Goal: Task Accomplishment & Management: Use online tool/utility

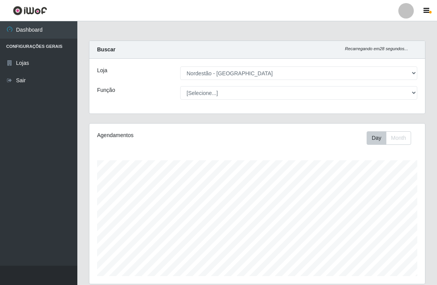
select select "454"
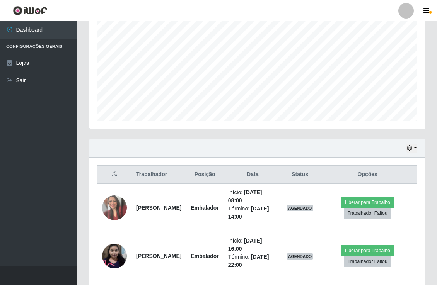
scroll to position [160, 335]
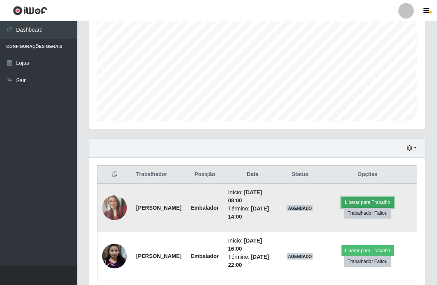
click at [368, 202] on button "Liberar para Trabalho" at bounding box center [367, 202] width 52 height 11
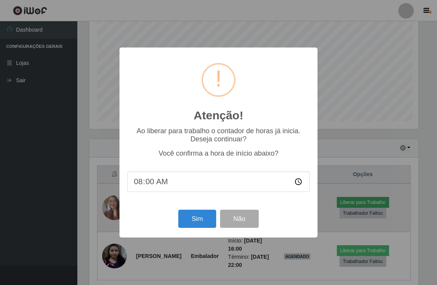
scroll to position [160, 331]
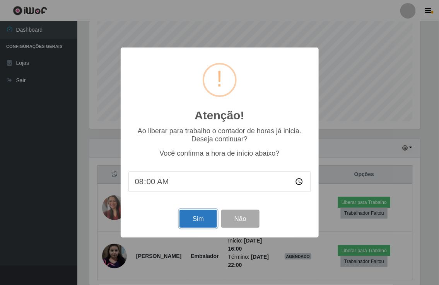
click at [198, 221] on button "Sim" at bounding box center [198, 219] width 38 height 18
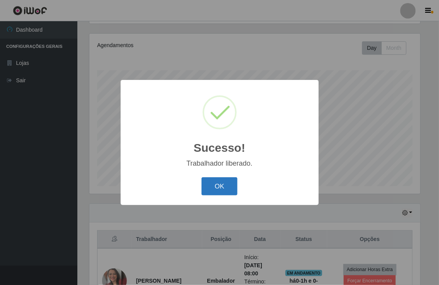
click at [218, 185] on button "OK" at bounding box center [219, 186] width 36 height 18
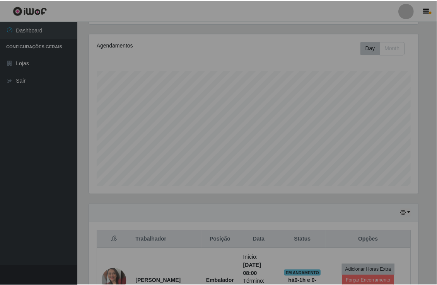
scroll to position [160, 335]
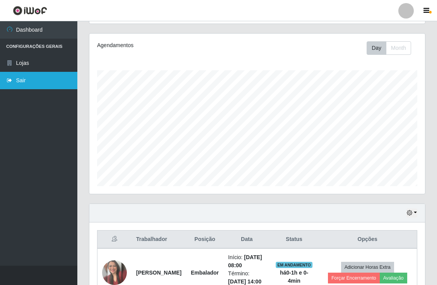
click at [22, 78] on link "Sair" at bounding box center [38, 80] width 77 height 17
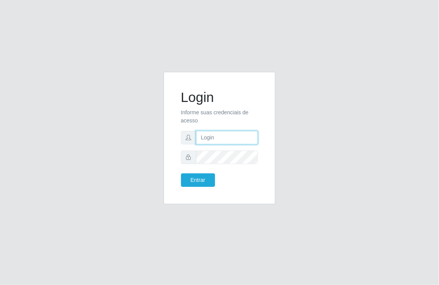
click at [207, 139] on input "text" at bounding box center [227, 138] width 62 height 14
type input "[EMAIL_ADDRESS][DOMAIN_NAME]"
click at [181, 174] on button "Entrar" at bounding box center [198, 181] width 34 height 14
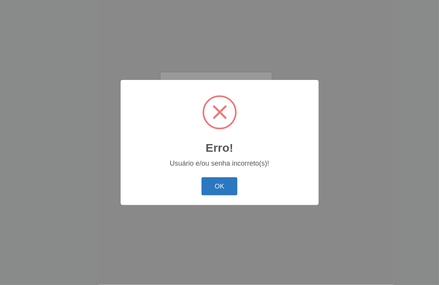
click at [221, 187] on button "OK" at bounding box center [219, 186] width 36 height 18
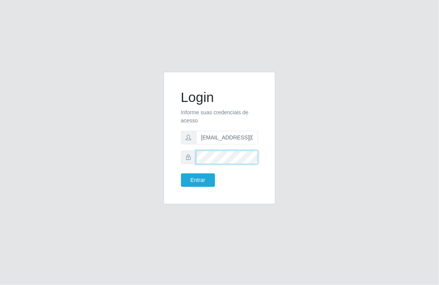
click at [181, 174] on button "Entrar" at bounding box center [198, 181] width 34 height 14
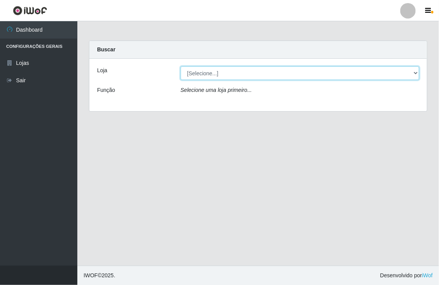
click at [413, 74] on select "[Selecione...] Nordestão - [GEOGRAPHIC_DATA]" at bounding box center [300, 74] width 239 height 14
select select "454"
click at [181, 67] on select "[Selecione...] Nordestão - [GEOGRAPHIC_DATA]" at bounding box center [300, 74] width 239 height 14
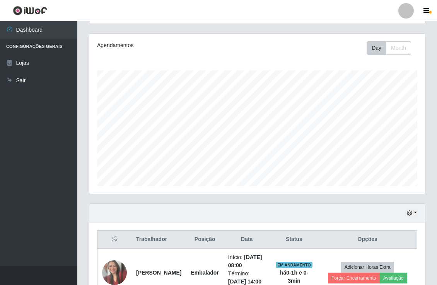
scroll to position [129, 0]
